Goal: Browse casually: Explore the website without a specific task or goal

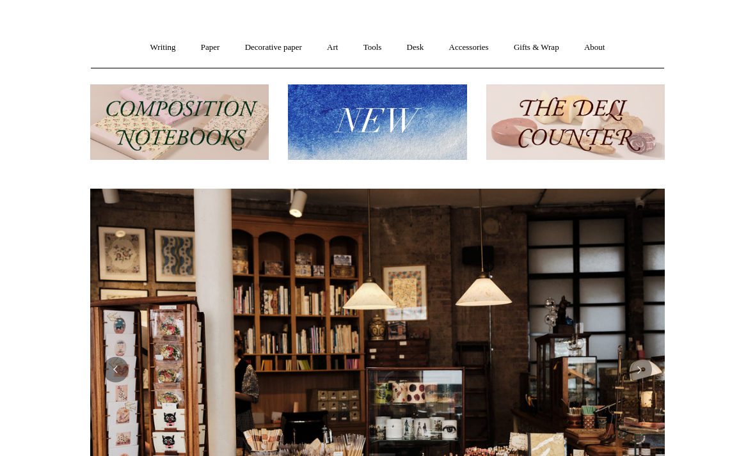
scroll to position [84, 0]
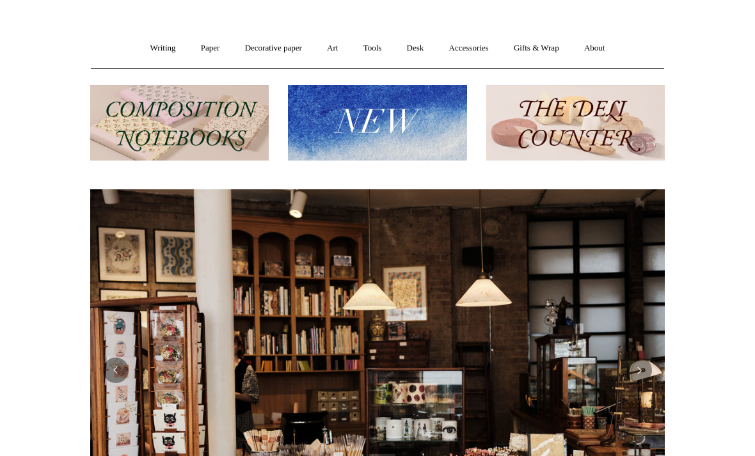
click at [607, 132] on img at bounding box center [575, 123] width 179 height 76
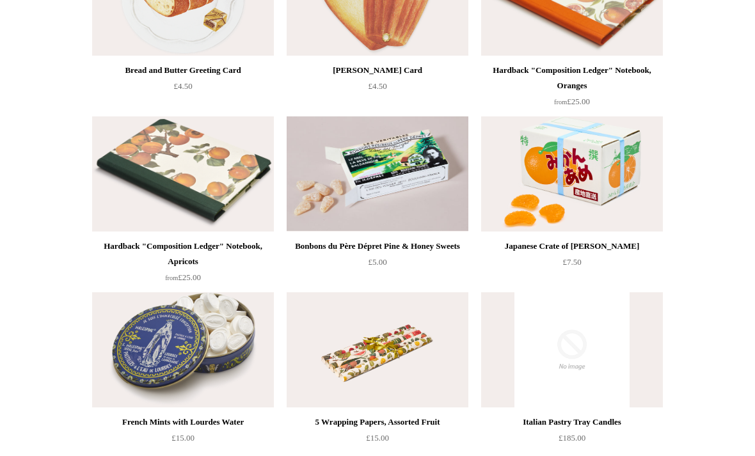
scroll to position [1283, 0]
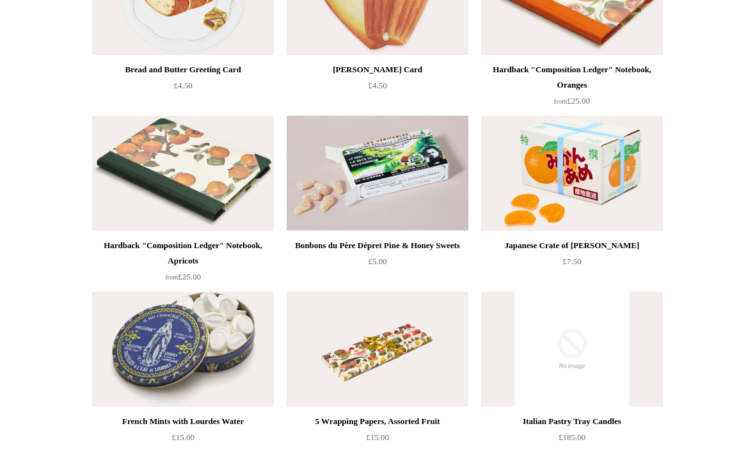
click at [617, 176] on img at bounding box center [572, 173] width 182 height 115
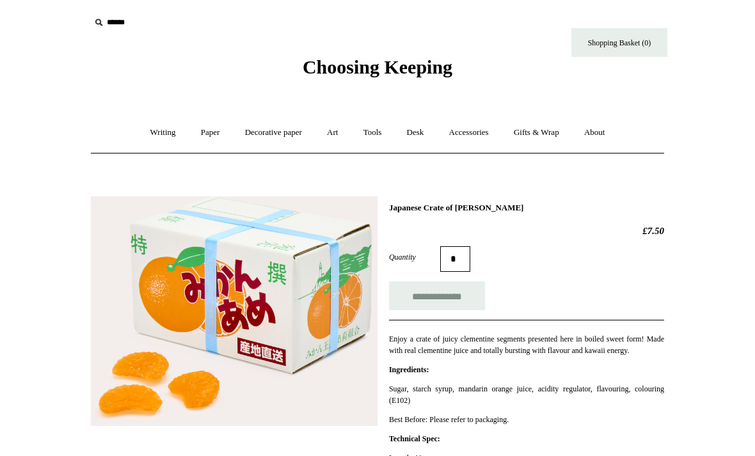
click at [150, 131] on link "Writing +" at bounding box center [163, 133] width 49 height 34
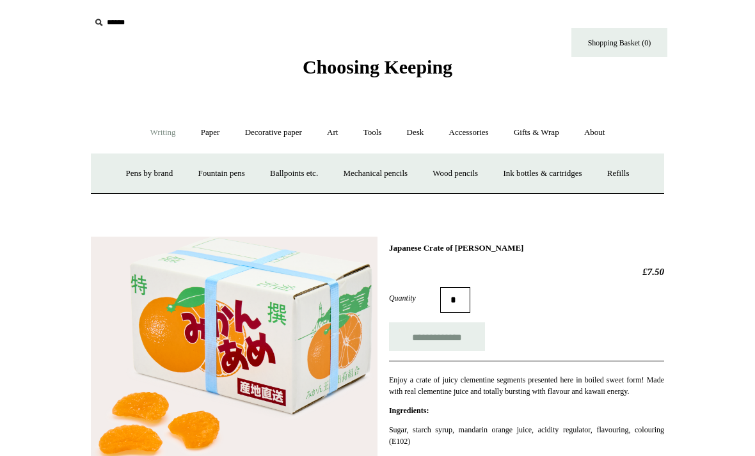
click at [573, 177] on link "Ink bottles & cartridges +" at bounding box center [543, 174] width 102 height 34
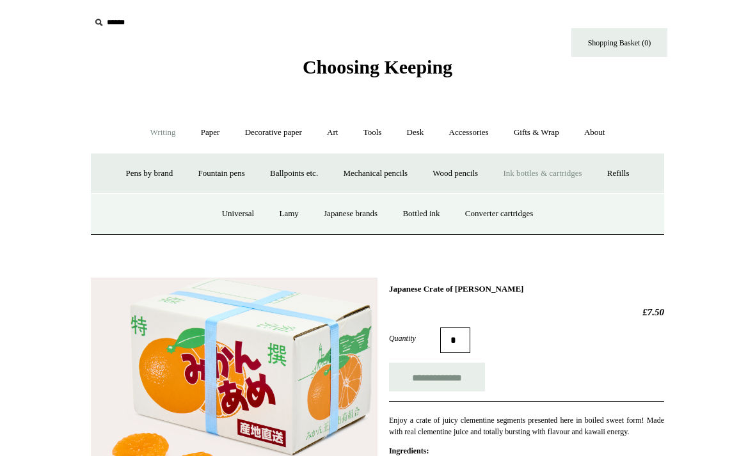
click at [433, 215] on link "Bottled ink" at bounding box center [421, 214] width 60 height 34
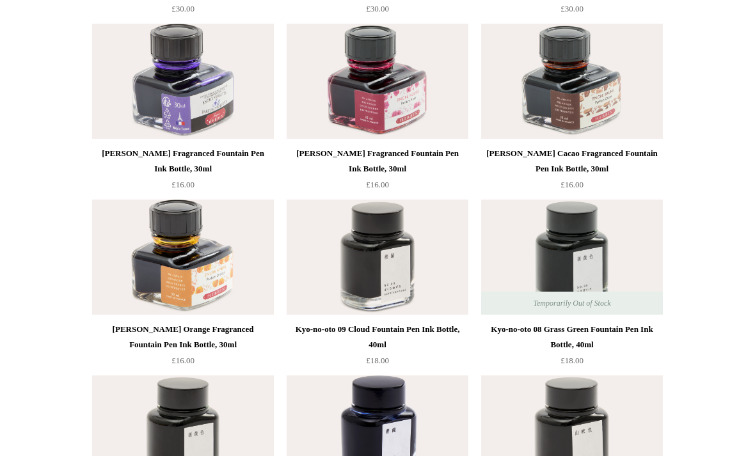
scroll to position [2081, 0]
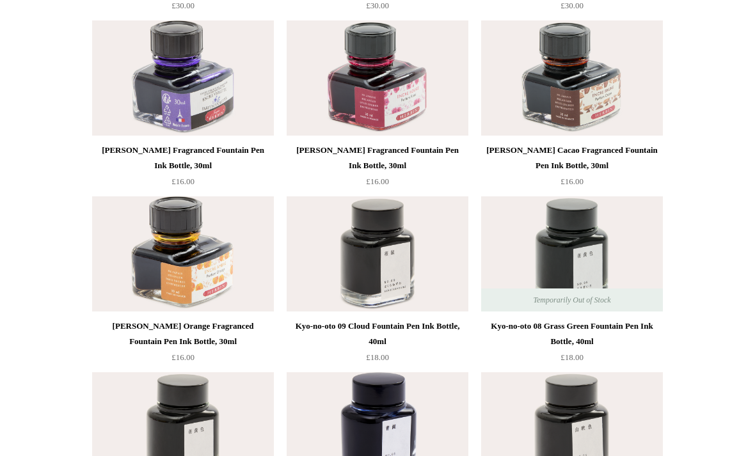
click at [420, 150] on div "Herbin Rose Fragranced Fountain Pen Ink Bottle, 30ml" at bounding box center [377, 158] width 175 height 31
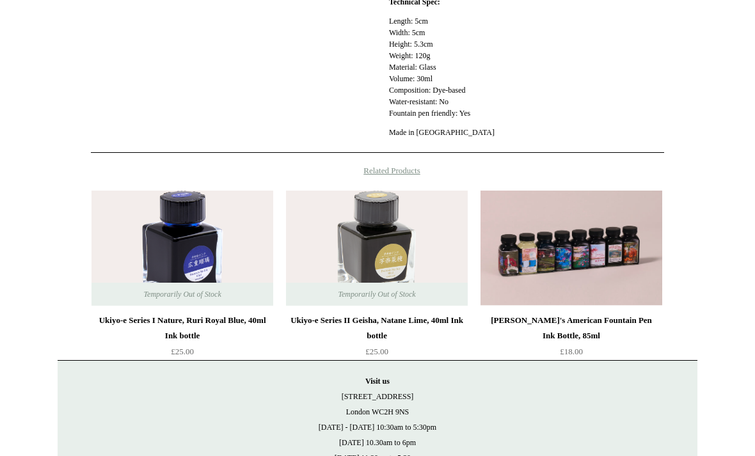
scroll to position [525, 0]
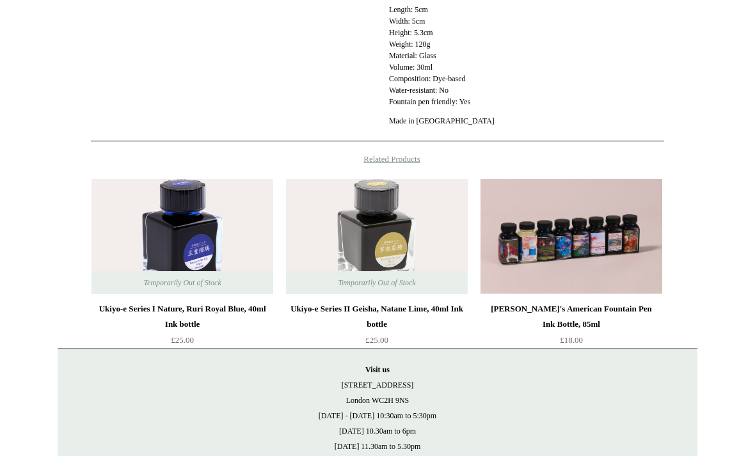
click at [632, 316] on div "[PERSON_NAME]'s American Fountain Pen Ink Bottle, 85ml" at bounding box center [571, 317] width 175 height 31
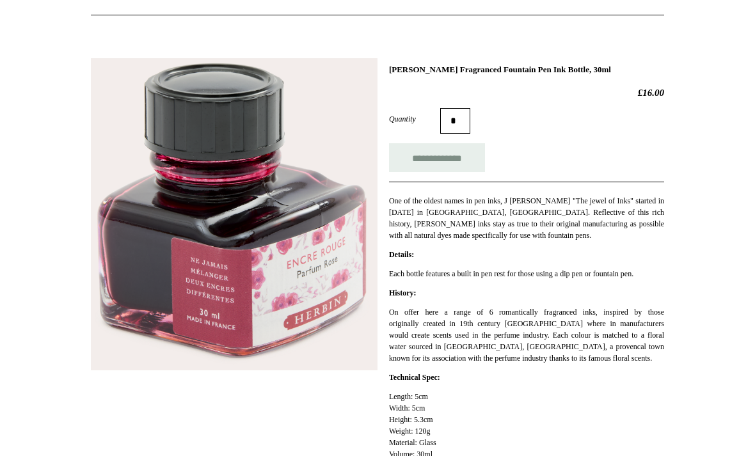
scroll to position [0, 0]
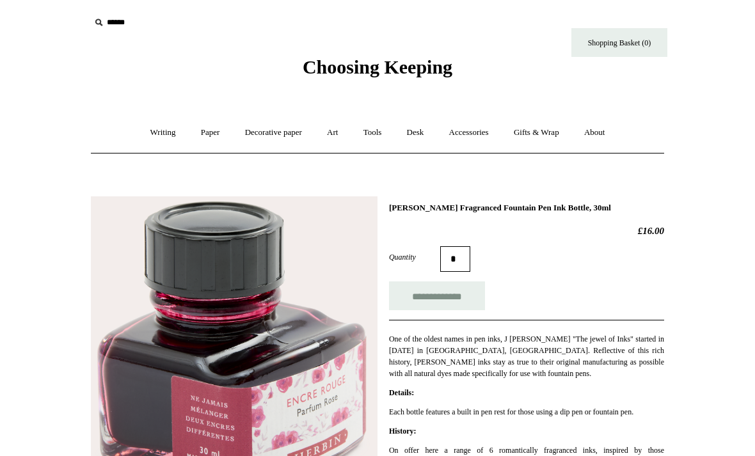
click at [191, 135] on link "Paper +" at bounding box center [210, 133] width 42 height 34
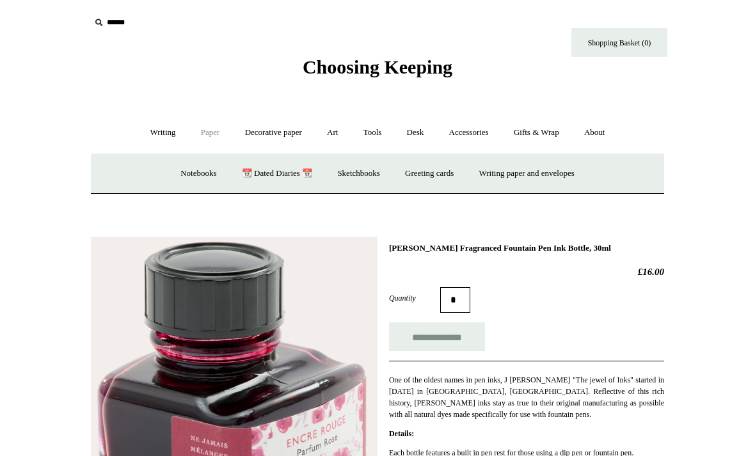
click at [196, 132] on link "Paper -" at bounding box center [210, 133] width 42 height 34
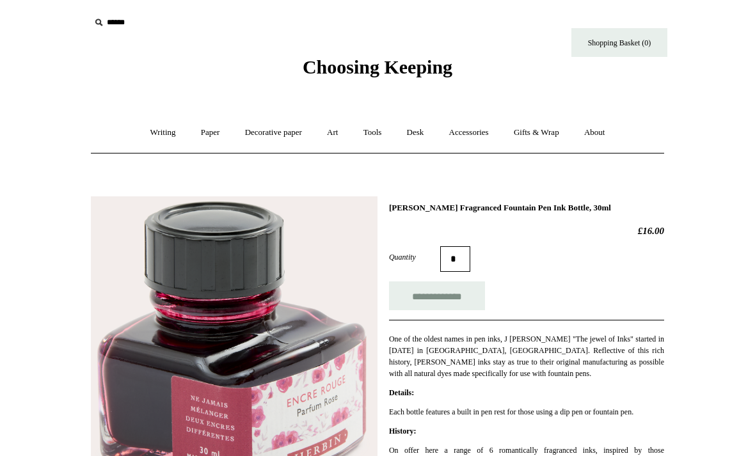
click at [199, 133] on link "Paper +" at bounding box center [210, 133] width 42 height 34
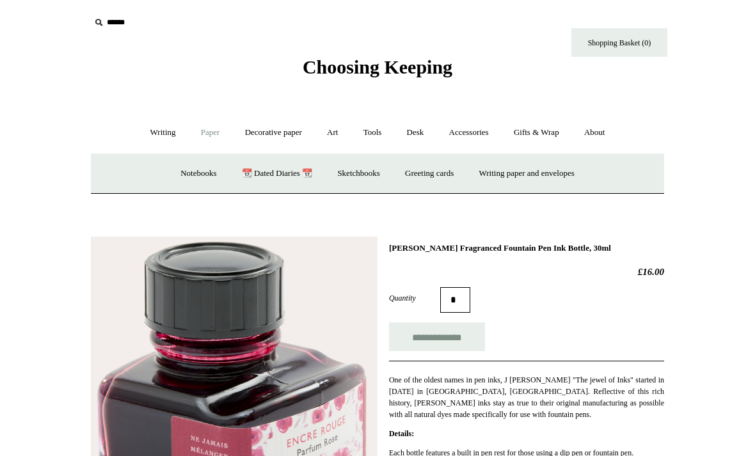
click at [289, 173] on link "📆 Dated Diaries 📆" at bounding box center [276, 174] width 93 height 34
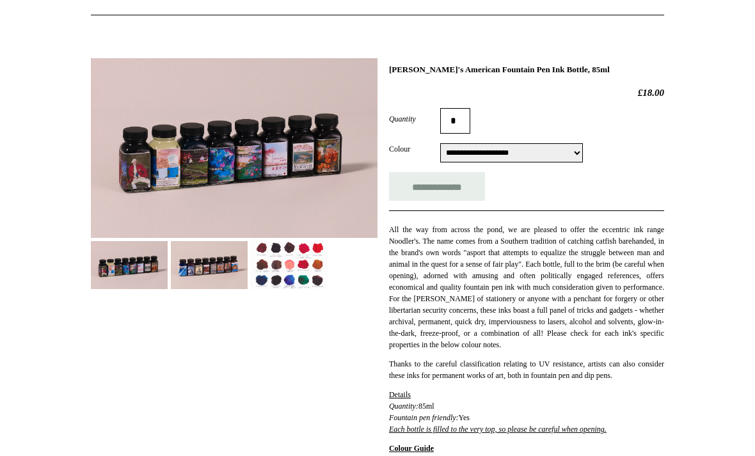
scroll to position [138, 0]
click at [301, 267] on img at bounding box center [289, 265] width 77 height 48
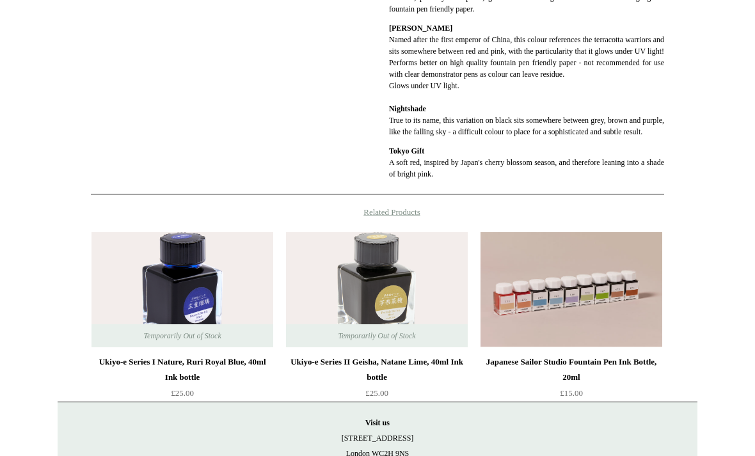
scroll to position [1582, 0]
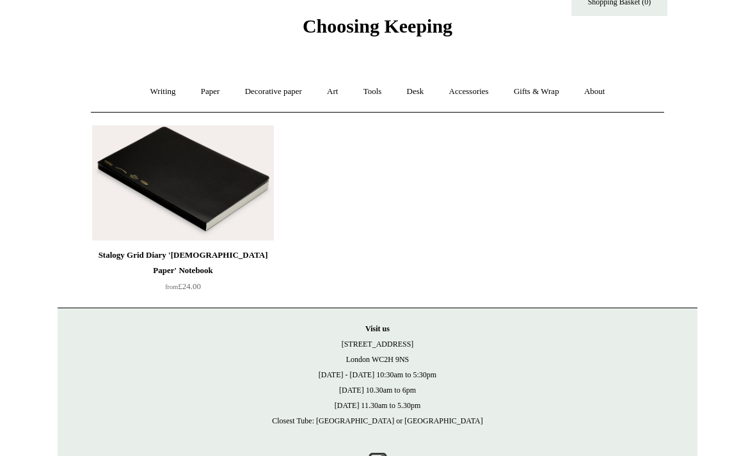
scroll to position [51, 0]
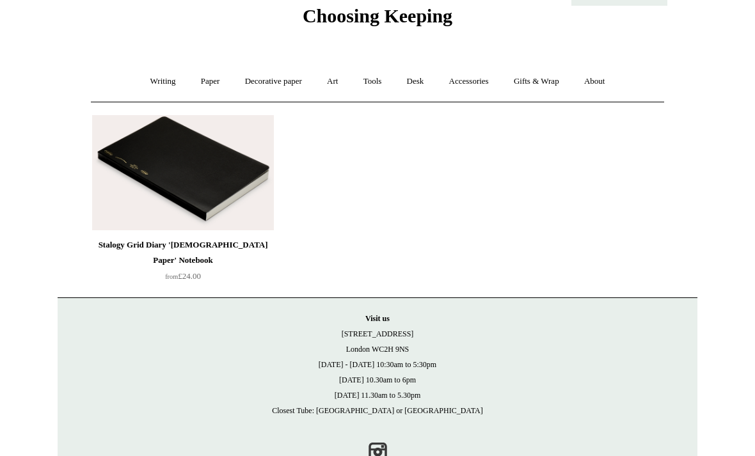
click at [211, 84] on link "Paper +" at bounding box center [210, 82] width 42 height 34
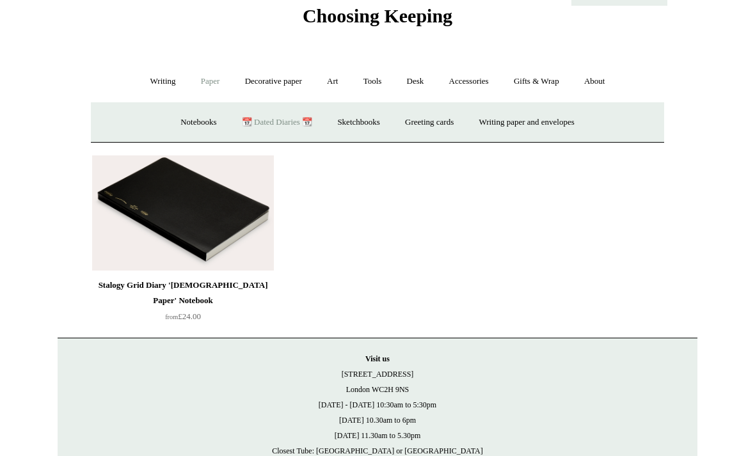
click at [195, 123] on link "Notebooks +" at bounding box center [198, 123] width 59 height 34
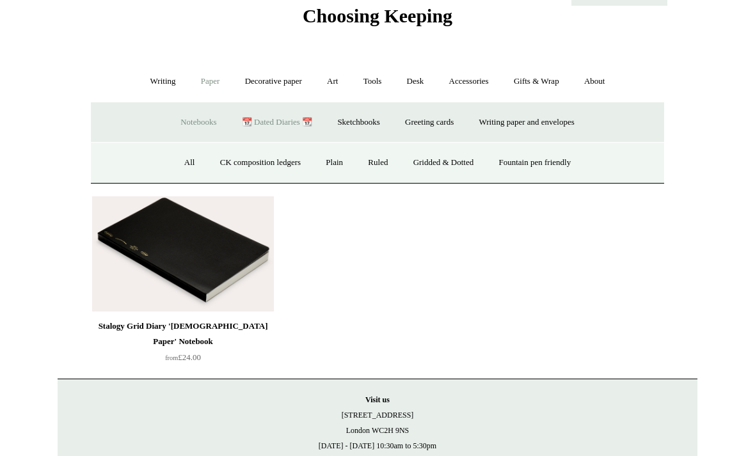
click at [280, 161] on link "CK composition ledgers" at bounding box center [261, 163] width 104 height 34
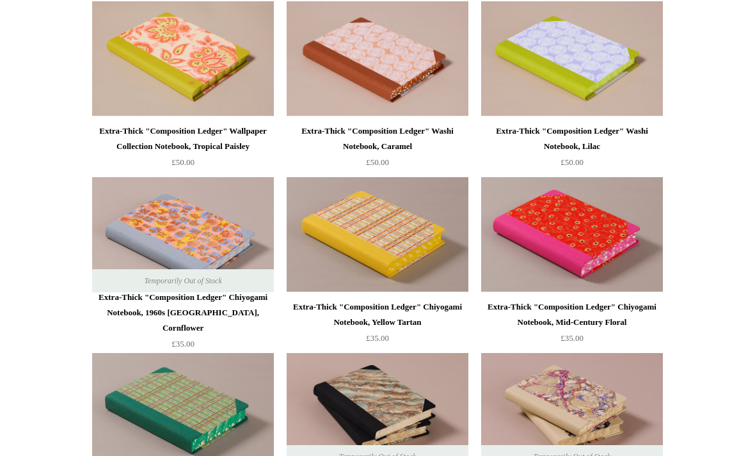
scroll to position [1925, 0]
click at [431, 248] on img at bounding box center [378, 235] width 182 height 115
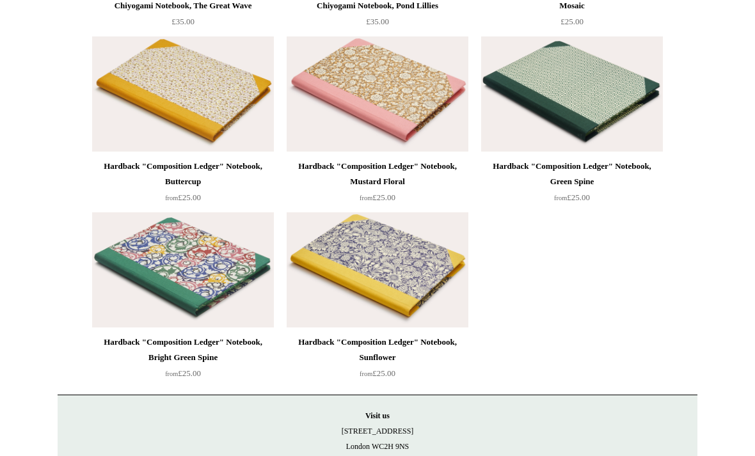
scroll to position [5234, 0]
click at [418, 284] on img at bounding box center [378, 269] width 182 height 115
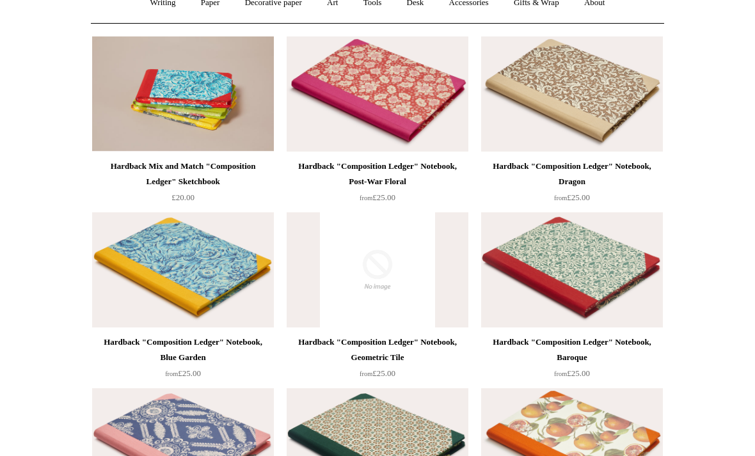
scroll to position [0, 0]
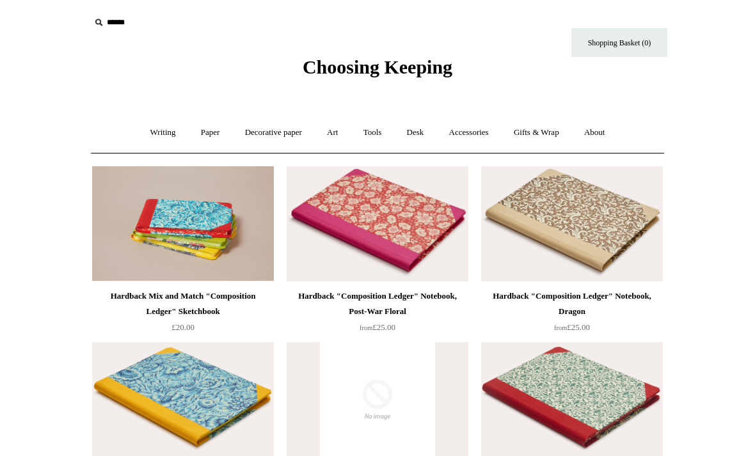
click at [210, 133] on link "Paper +" at bounding box center [210, 133] width 42 height 34
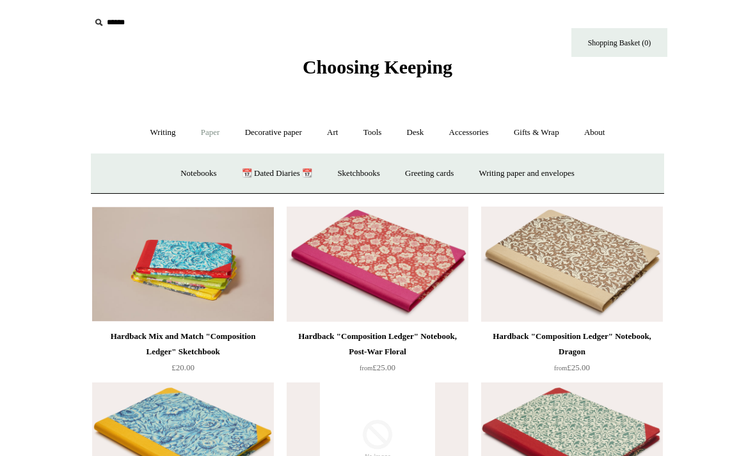
click at [291, 136] on link "Decorative paper +" at bounding box center [274, 133] width 80 height 34
click at [420, 175] on link "[PERSON_NAME]" at bounding box center [404, 174] width 89 height 34
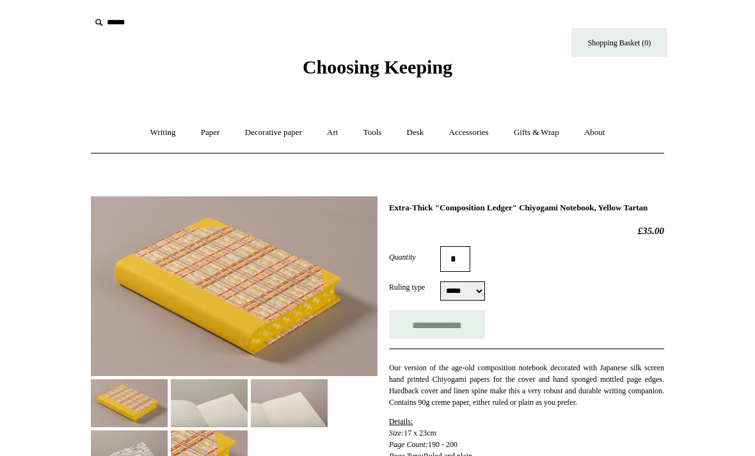
click at [184, 408] on img at bounding box center [209, 404] width 77 height 48
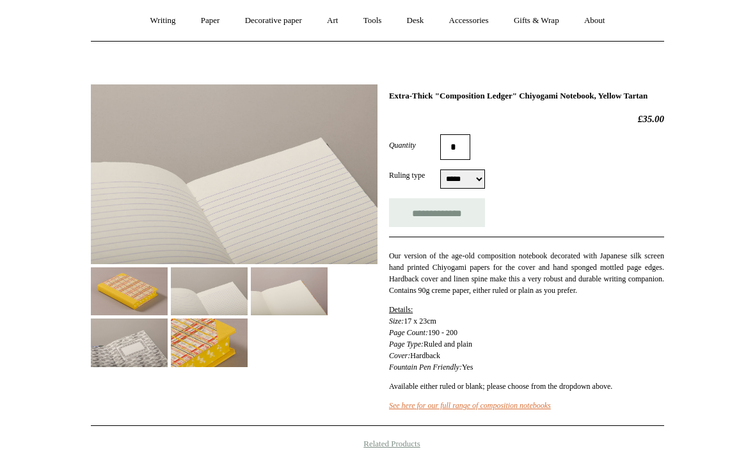
click at [193, 344] on img at bounding box center [209, 343] width 77 height 48
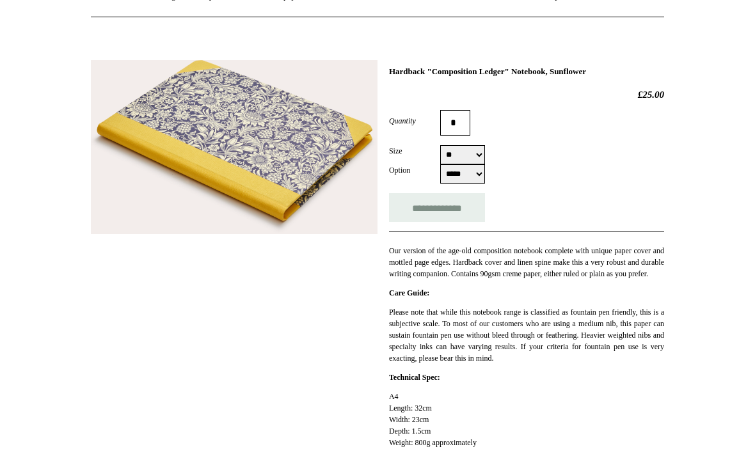
scroll to position [138, 0]
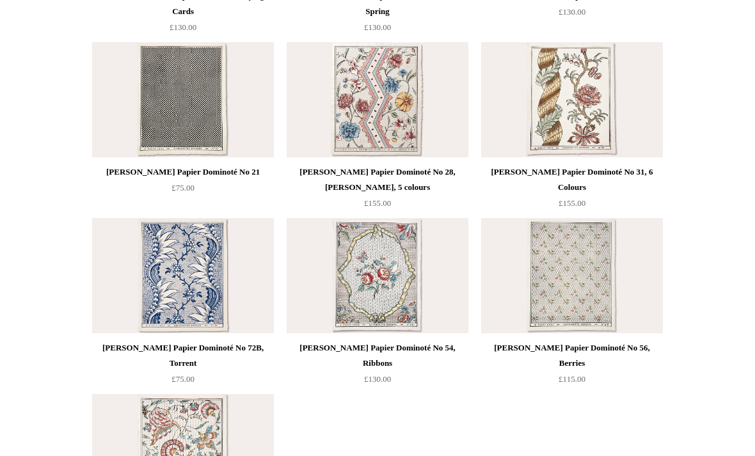
scroll to position [653, 0]
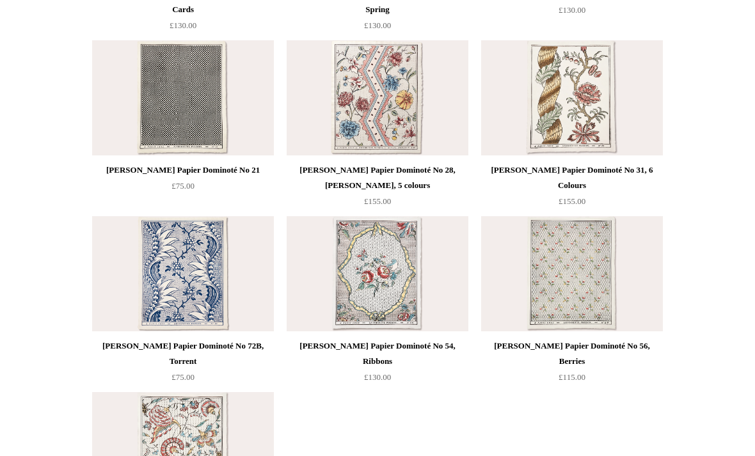
click at [399, 291] on img at bounding box center [378, 274] width 182 height 115
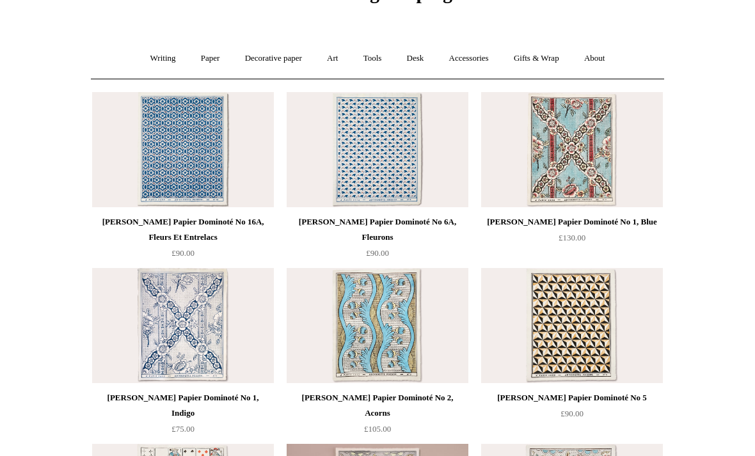
scroll to position [0, 0]
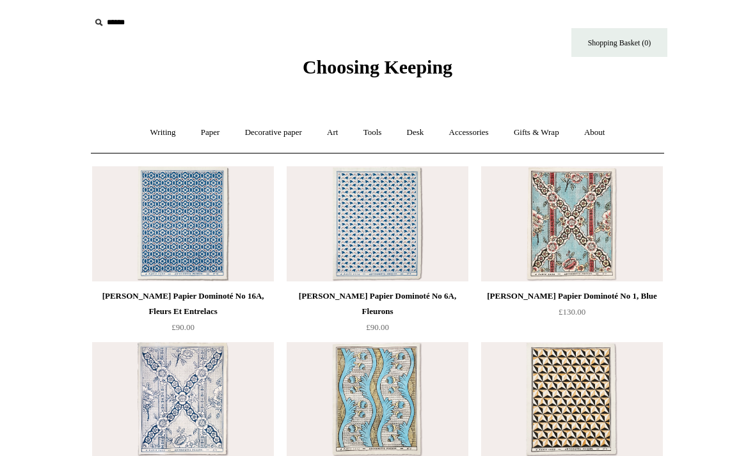
click at [380, 131] on link "Tools +" at bounding box center [373, 133] width 42 height 34
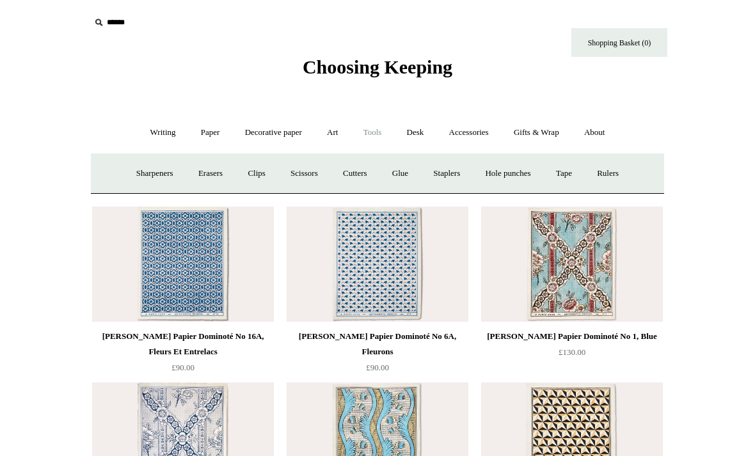
click at [455, 172] on link "Staplers +" at bounding box center [447, 174] width 50 height 34
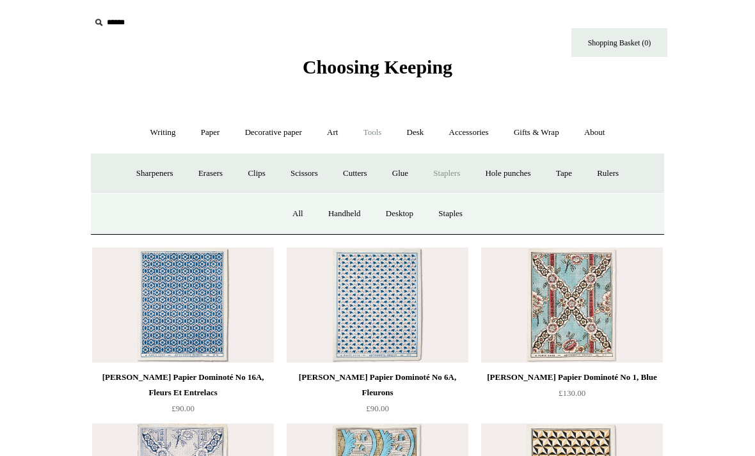
click at [293, 214] on link "All" at bounding box center [298, 214] width 34 height 34
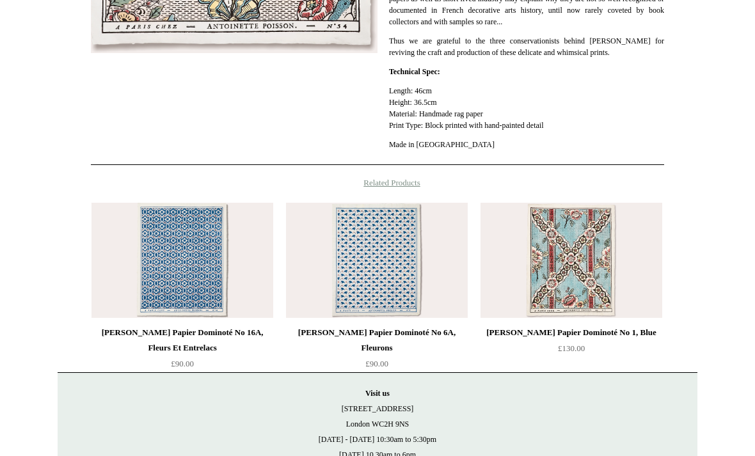
scroll to position [581, 0]
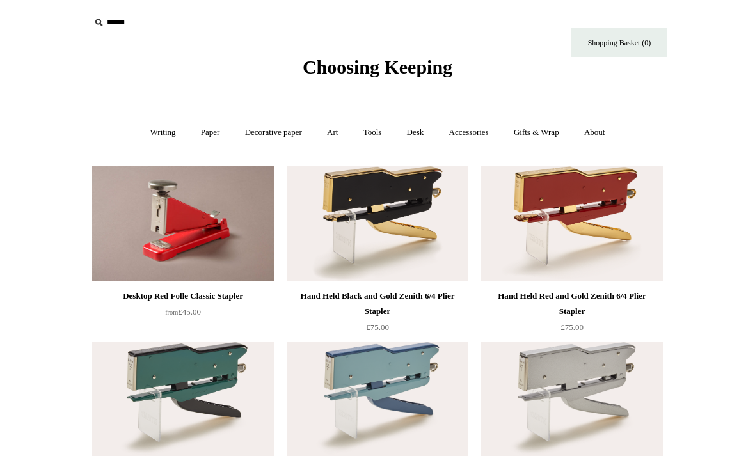
click at [381, 135] on link "Tools +" at bounding box center [373, 133] width 42 height 34
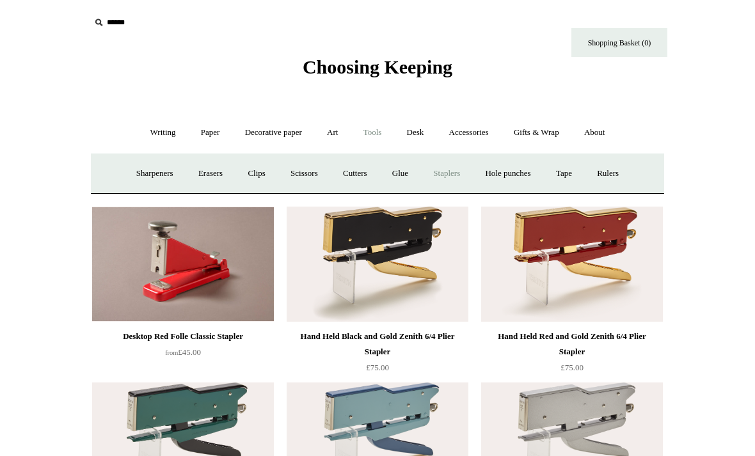
click at [577, 177] on link "Tape +" at bounding box center [564, 174] width 39 height 34
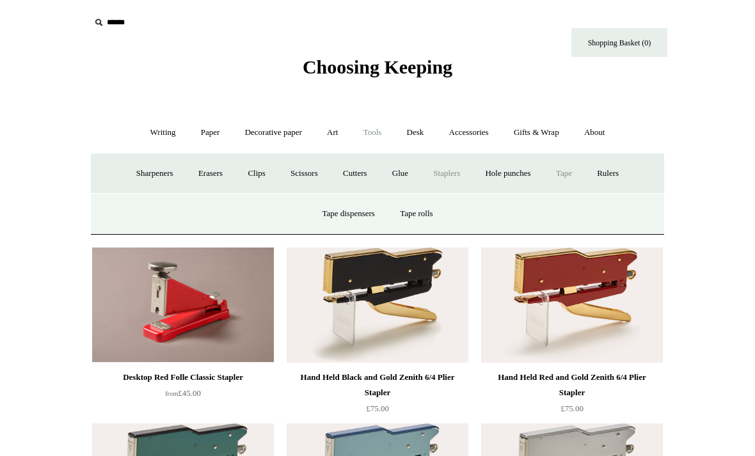
click at [365, 214] on link "Tape dispensers" at bounding box center [348, 214] width 76 height 34
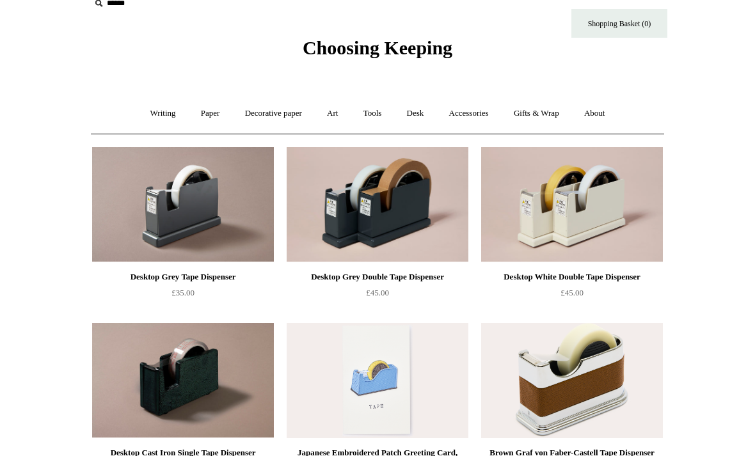
scroll to position [19, 0]
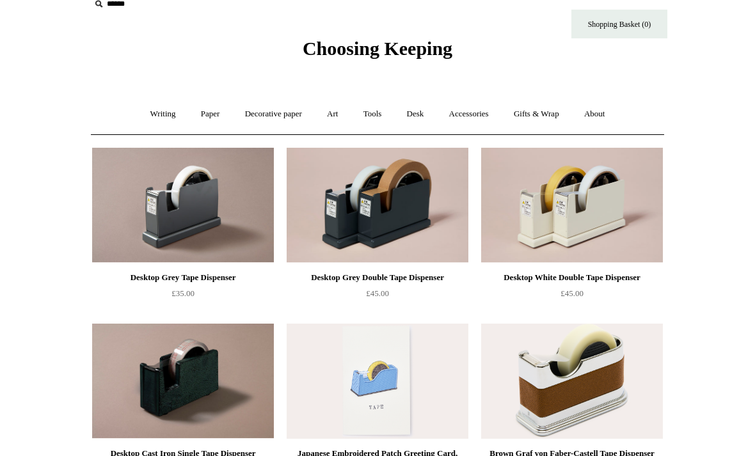
click at [408, 200] on img at bounding box center [378, 205] width 182 height 115
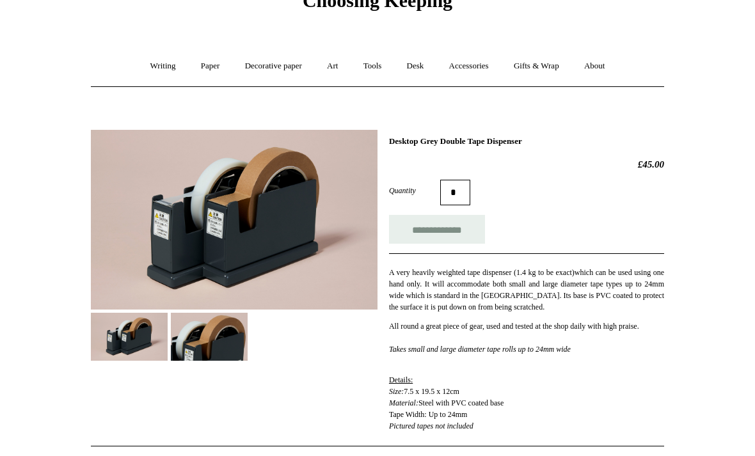
scroll to position [66, 0]
click at [477, 68] on link "Accessories +" at bounding box center [469, 67] width 63 height 34
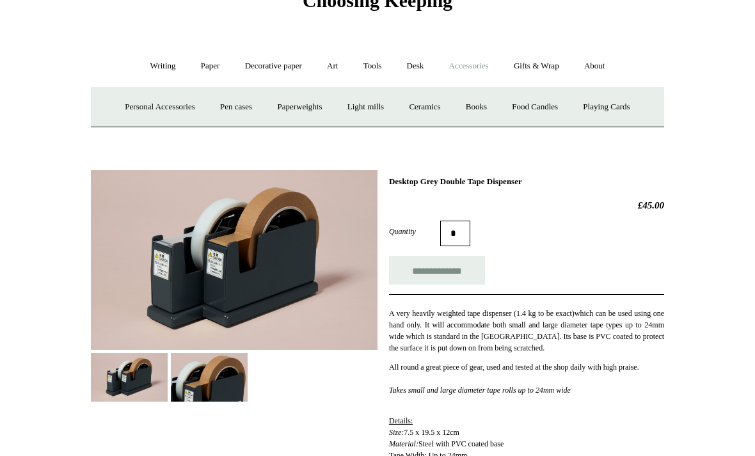
click at [168, 107] on link "Personal Accessories +" at bounding box center [159, 107] width 93 height 34
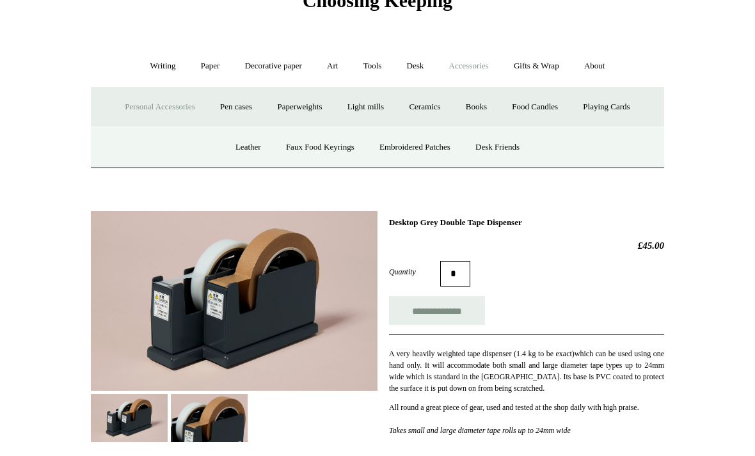
click at [250, 148] on link "Leather" at bounding box center [248, 148] width 49 height 34
